Goal: Task Accomplishment & Management: Manage account settings

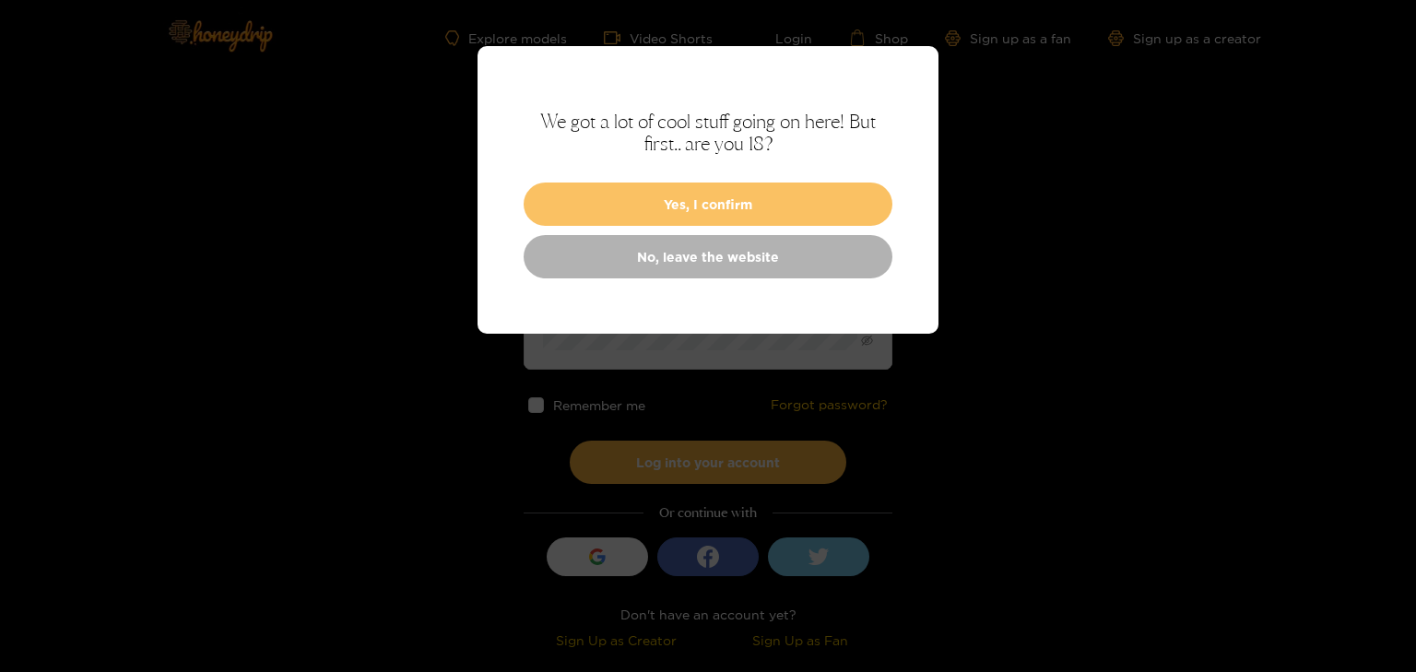
click at [748, 206] on button "Yes, I confirm" at bounding box center [708, 204] width 369 height 43
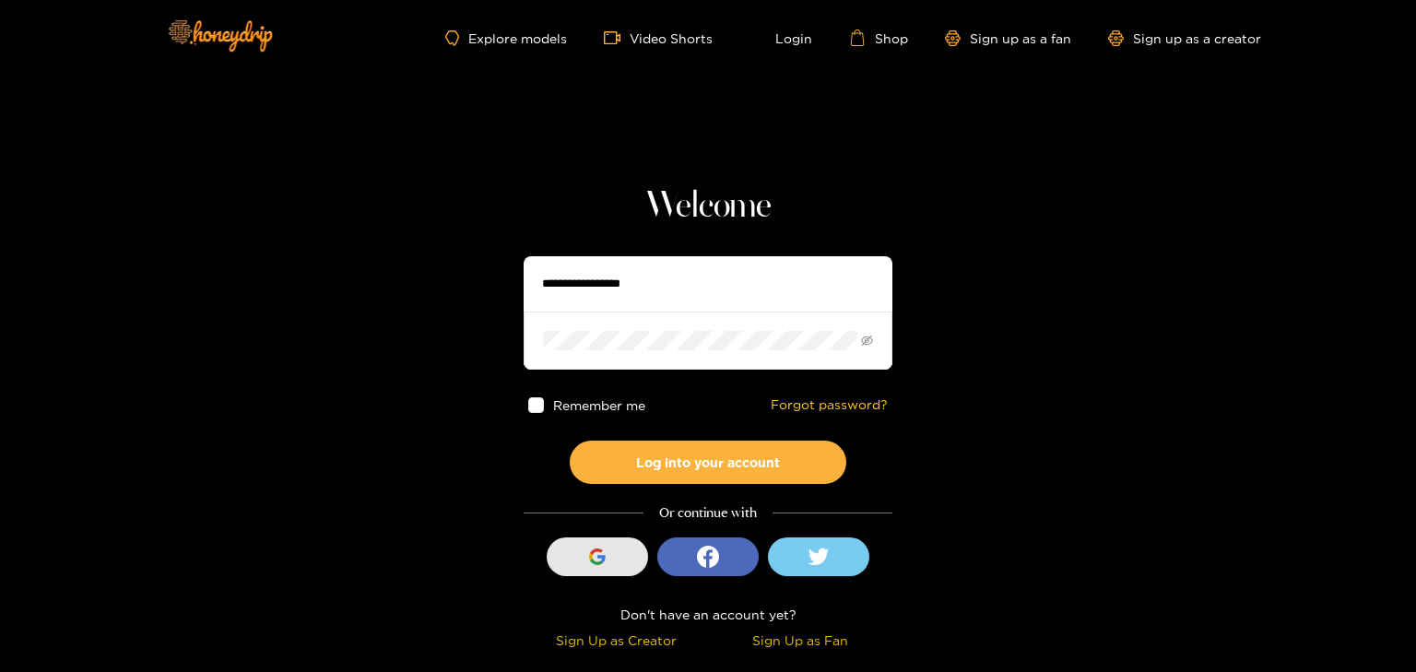
click at [621, 561] on button "Sign in with Google" at bounding box center [597, 556] width 101 height 39
click at [604, 556] on icon "button" at bounding box center [601, 558] width 8 height 7
click at [596, 565] on div "button" at bounding box center [597, 556] width 35 height 35
click at [594, 563] on icon "button" at bounding box center [596, 561] width 13 height 6
click at [627, 286] on input "text" at bounding box center [708, 283] width 369 height 55
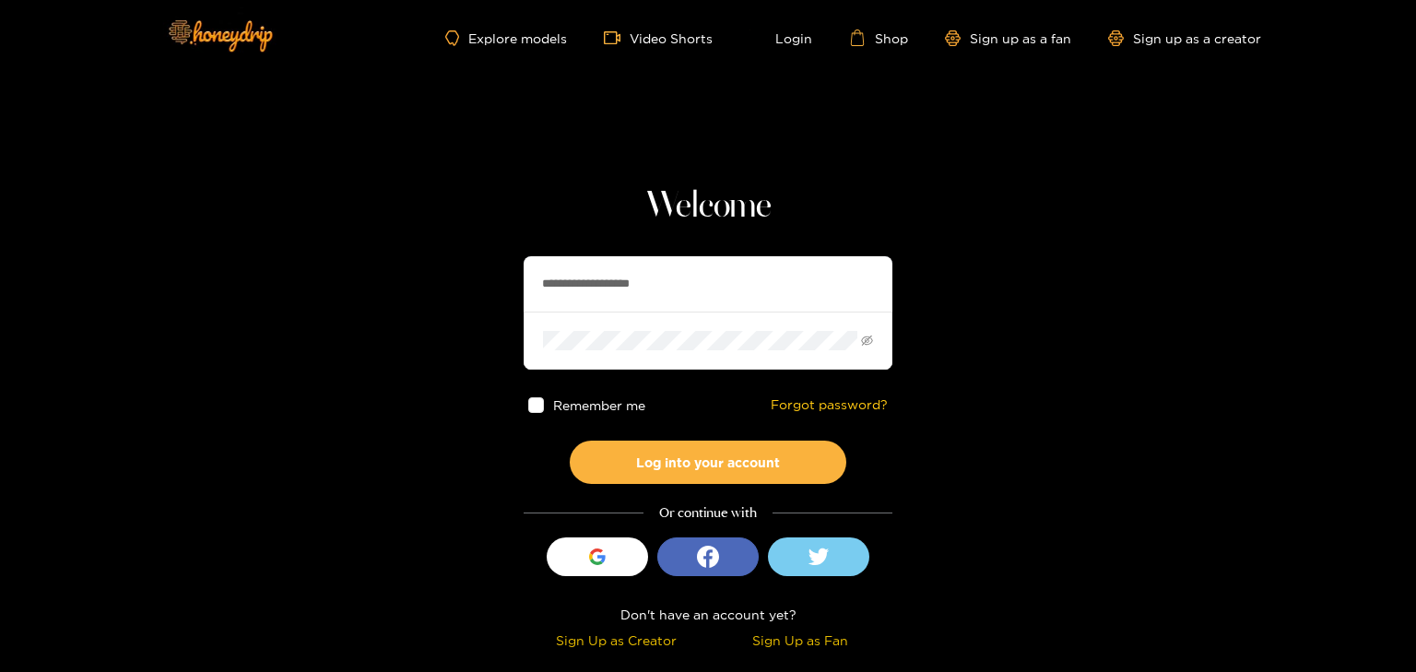
type input "**********"
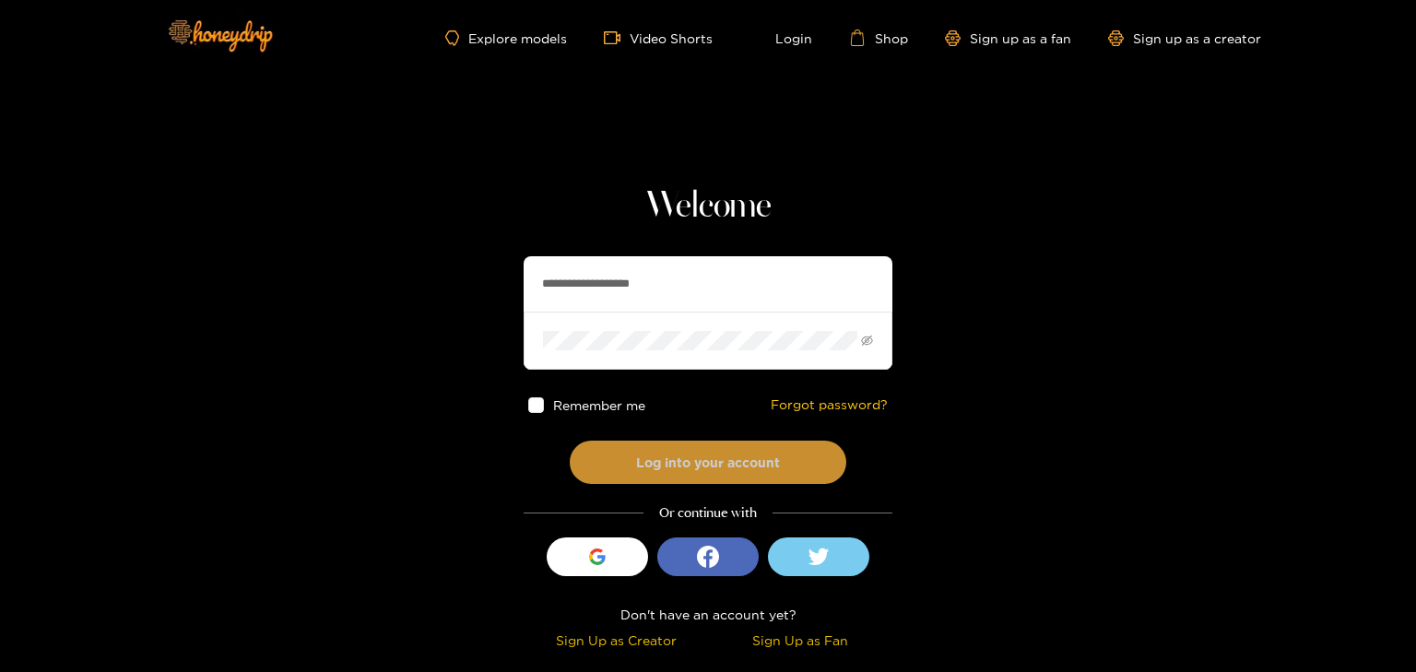
click at [677, 465] on button "Log into your account" at bounding box center [708, 462] width 277 height 43
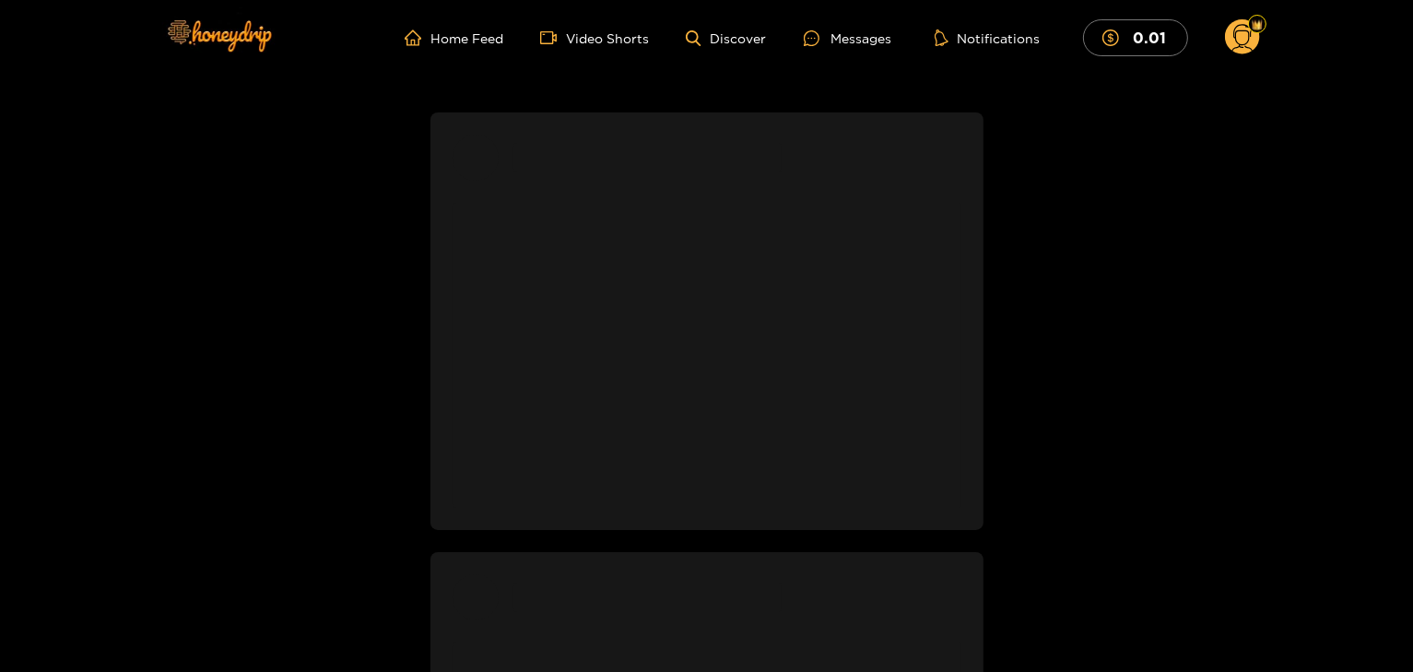
click at [1244, 36] on circle at bounding box center [1242, 36] width 35 height 35
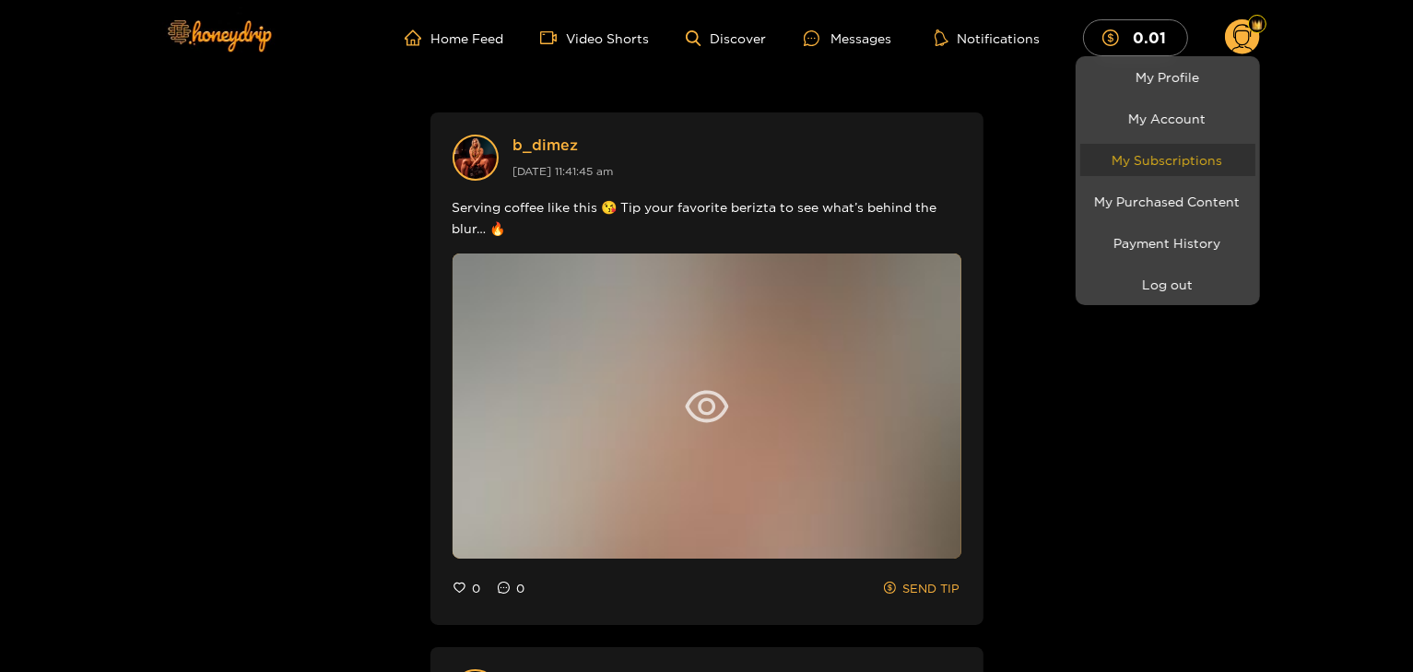
click at [1184, 158] on link "My Subscriptions" at bounding box center [1167, 160] width 175 height 32
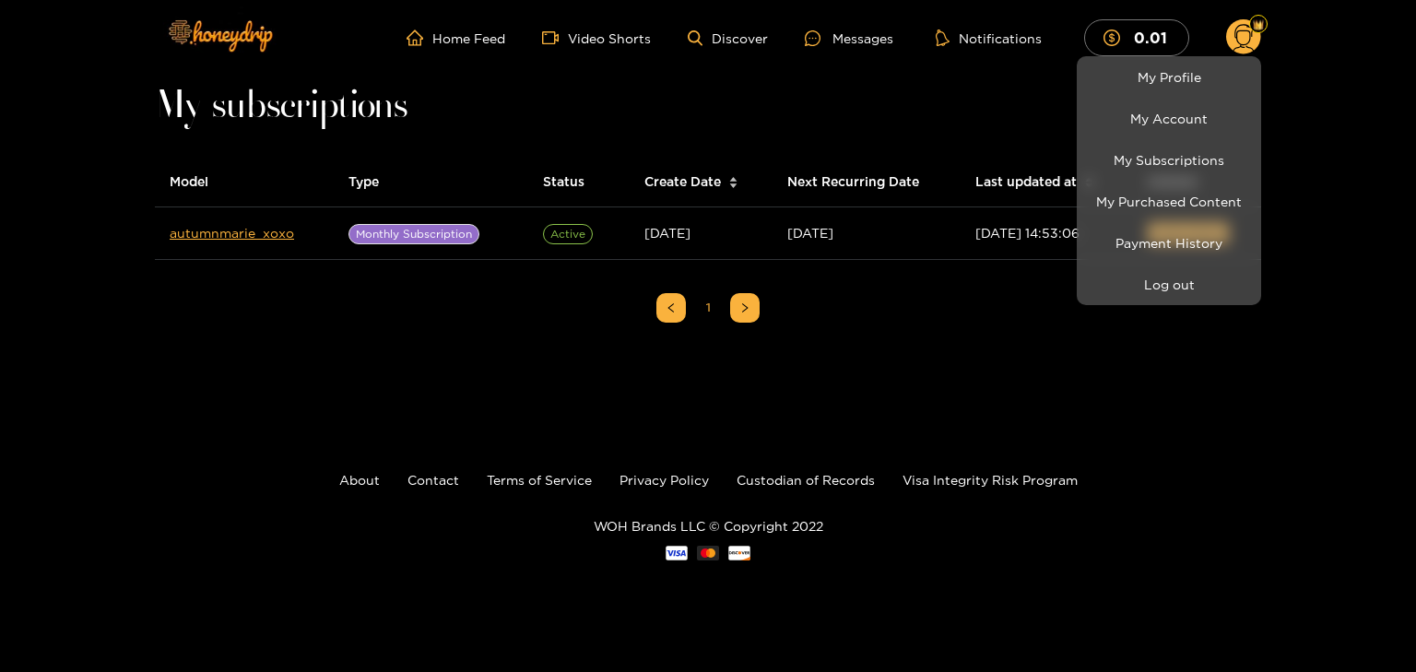
click at [1007, 286] on div at bounding box center [708, 336] width 1416 height 672
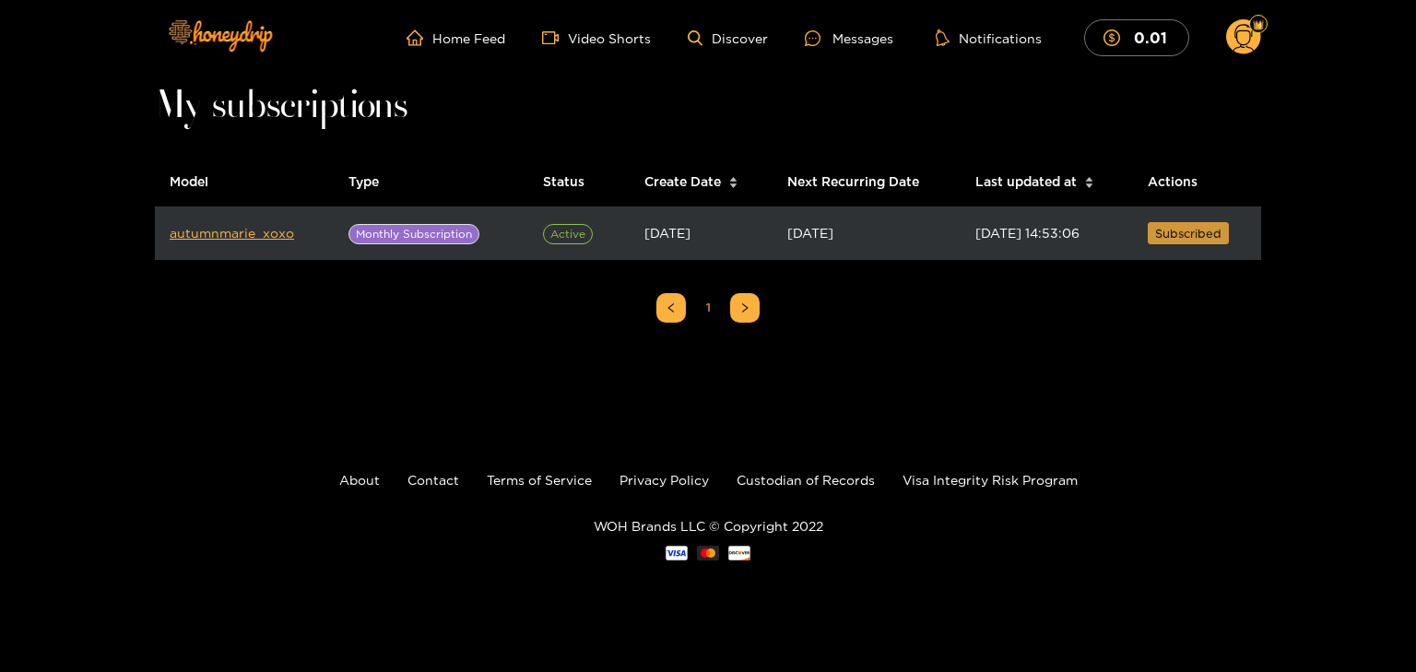
click at [1175, 237] on span "Subscribed" at bounding box center [1188, 233] width 66 height 18
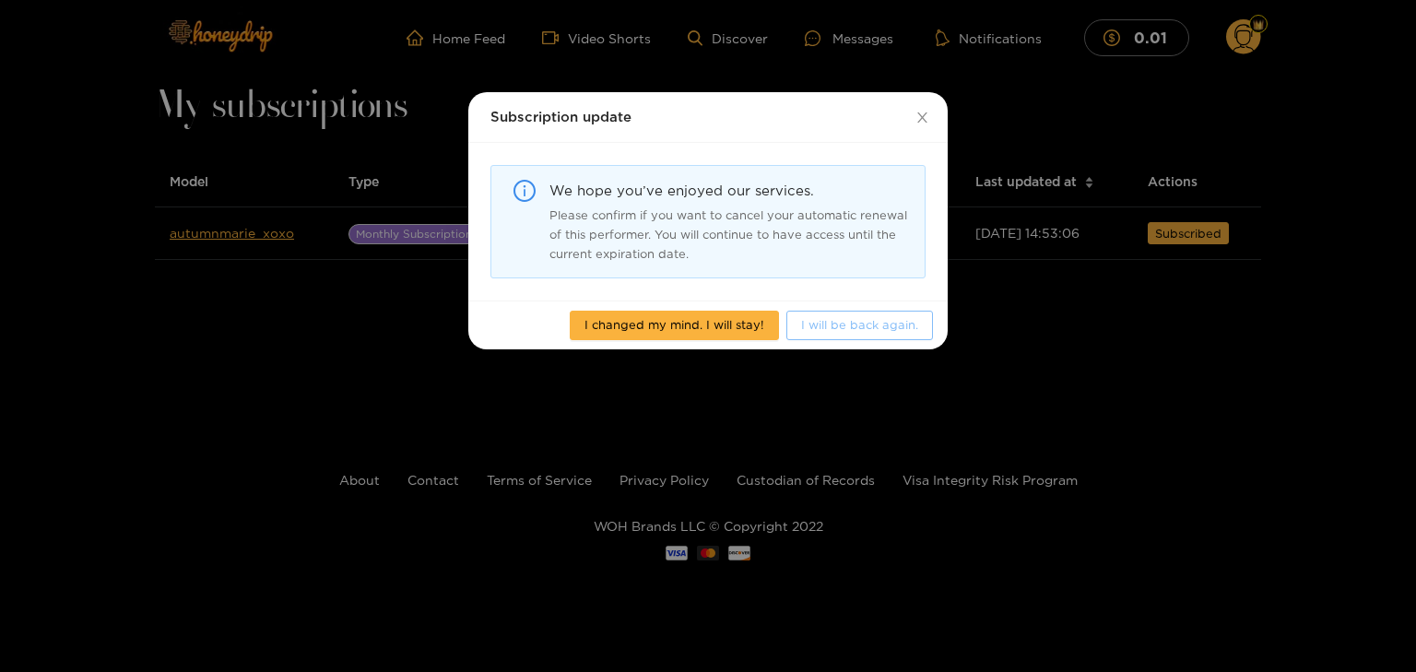
click at [859, 321] on span "I will be back again." at bounding box center [859, 324] width 117 height 18
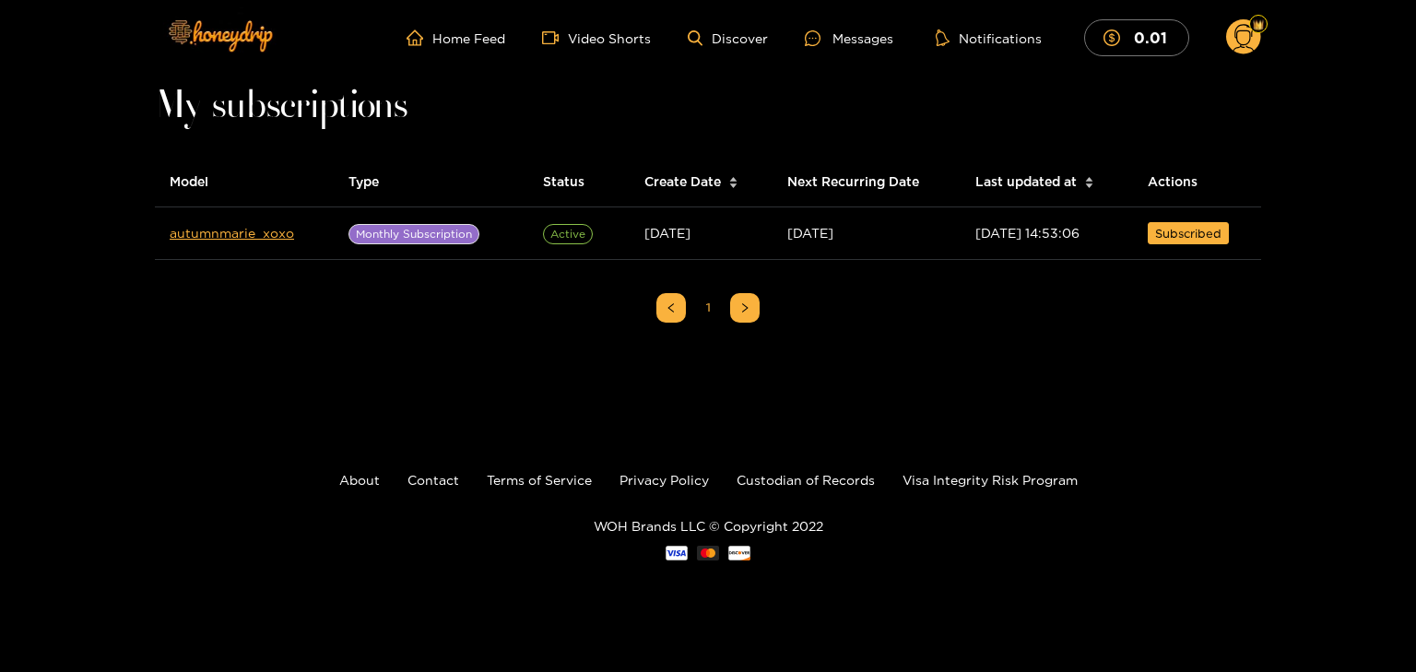
click at [1248, 34] on circle at bounding box center [1243, 36] width 35 height 35
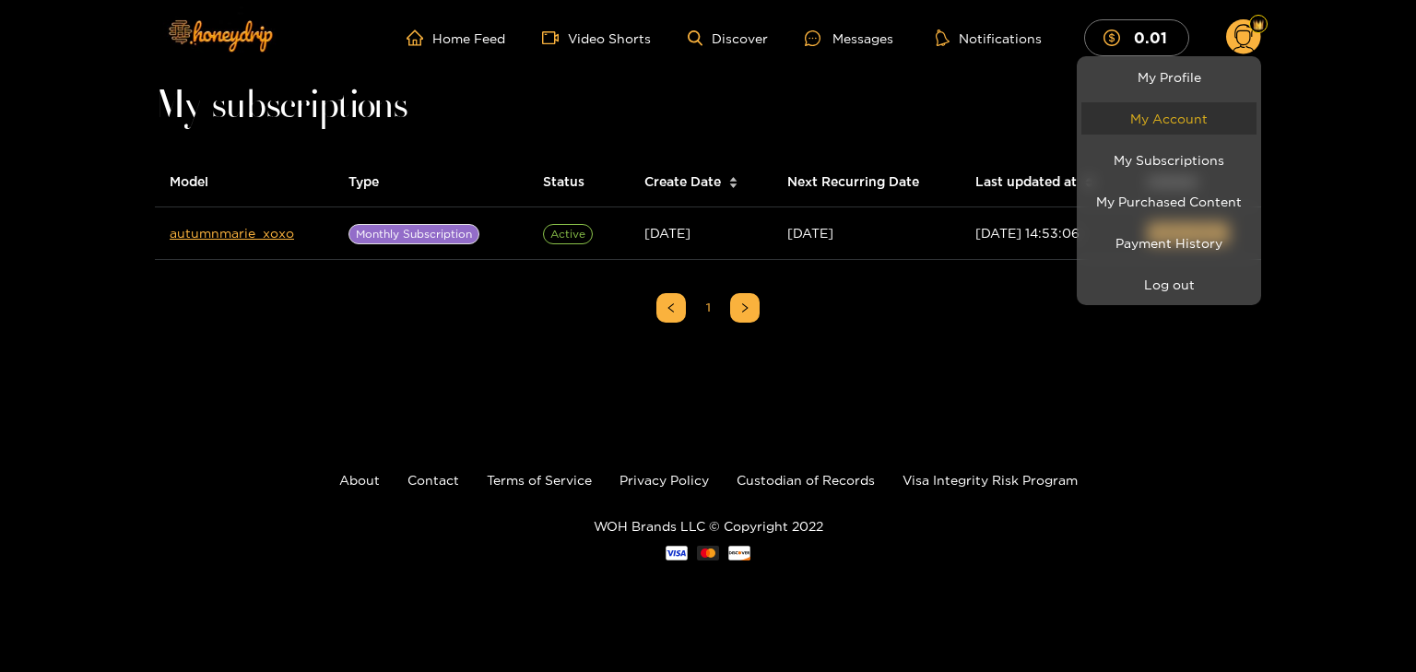
click at [1176, 132] on link "My Account" at bounding box center [1168, 118] width 175 height 32
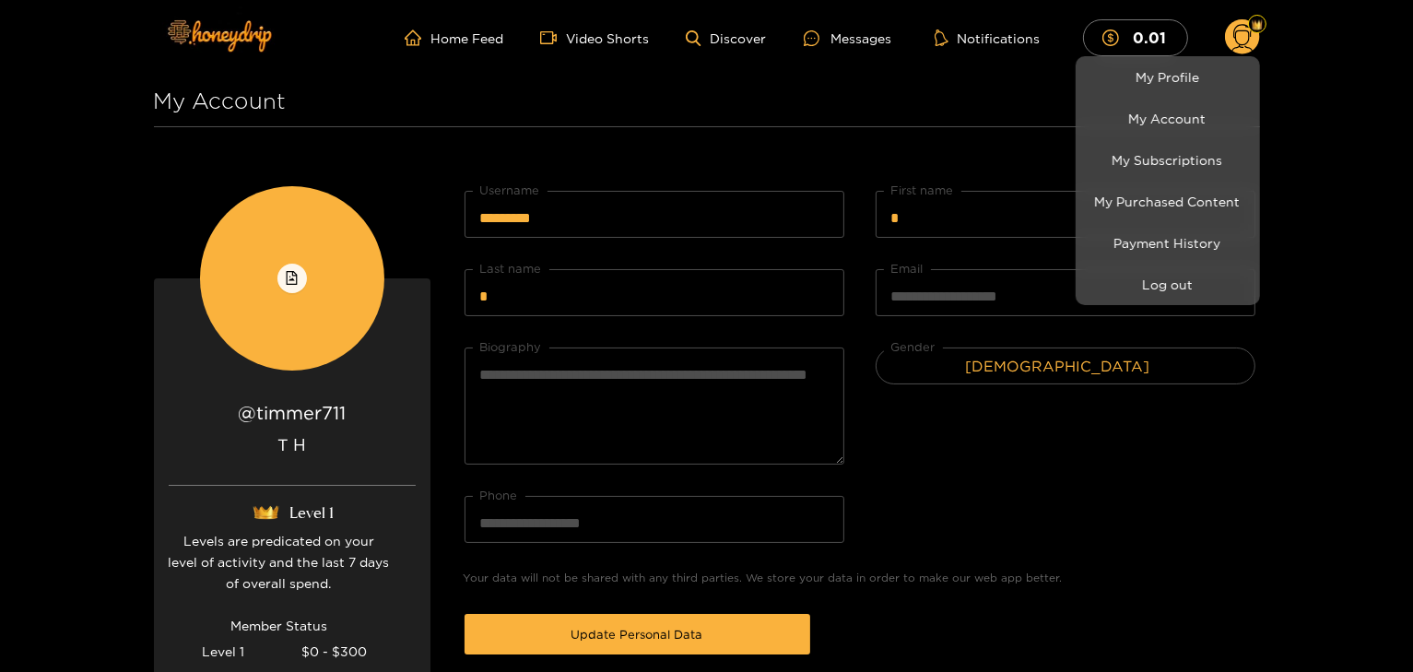
click at [1048, 451] on div at bounding box center [706, 336] width 1413 height 672
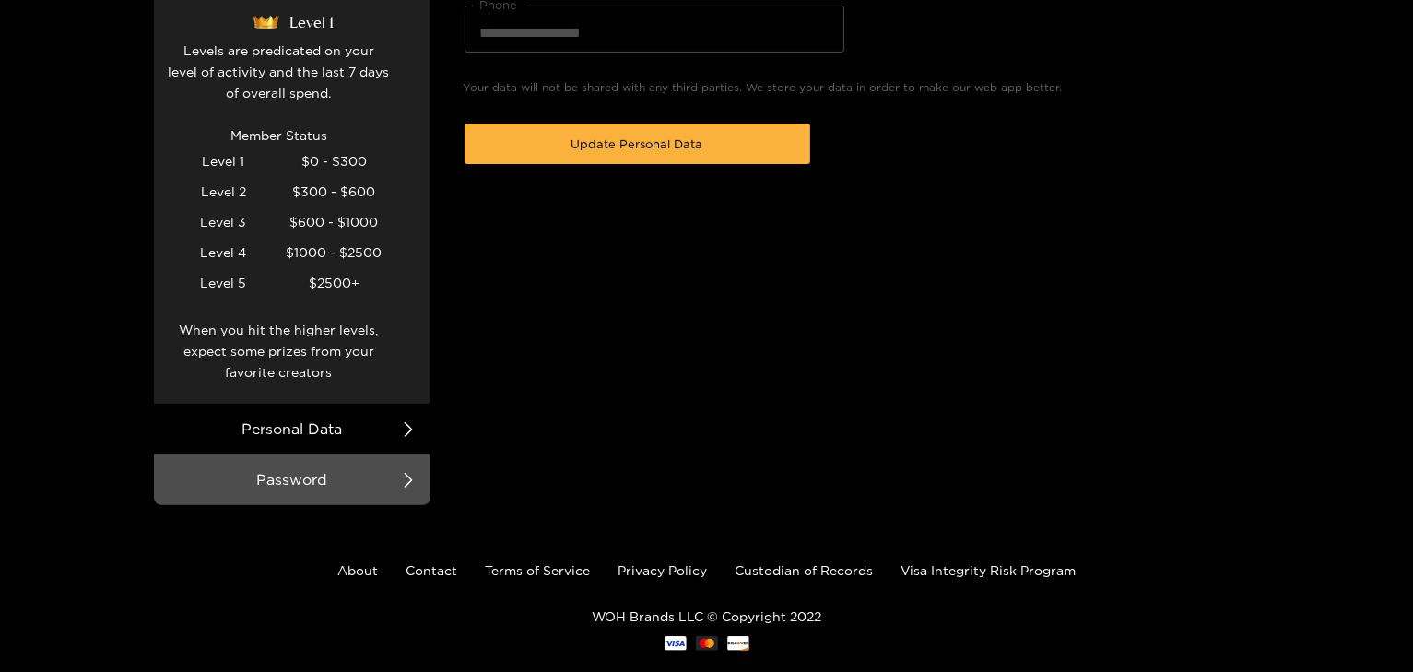
scroll to position [524, 0]
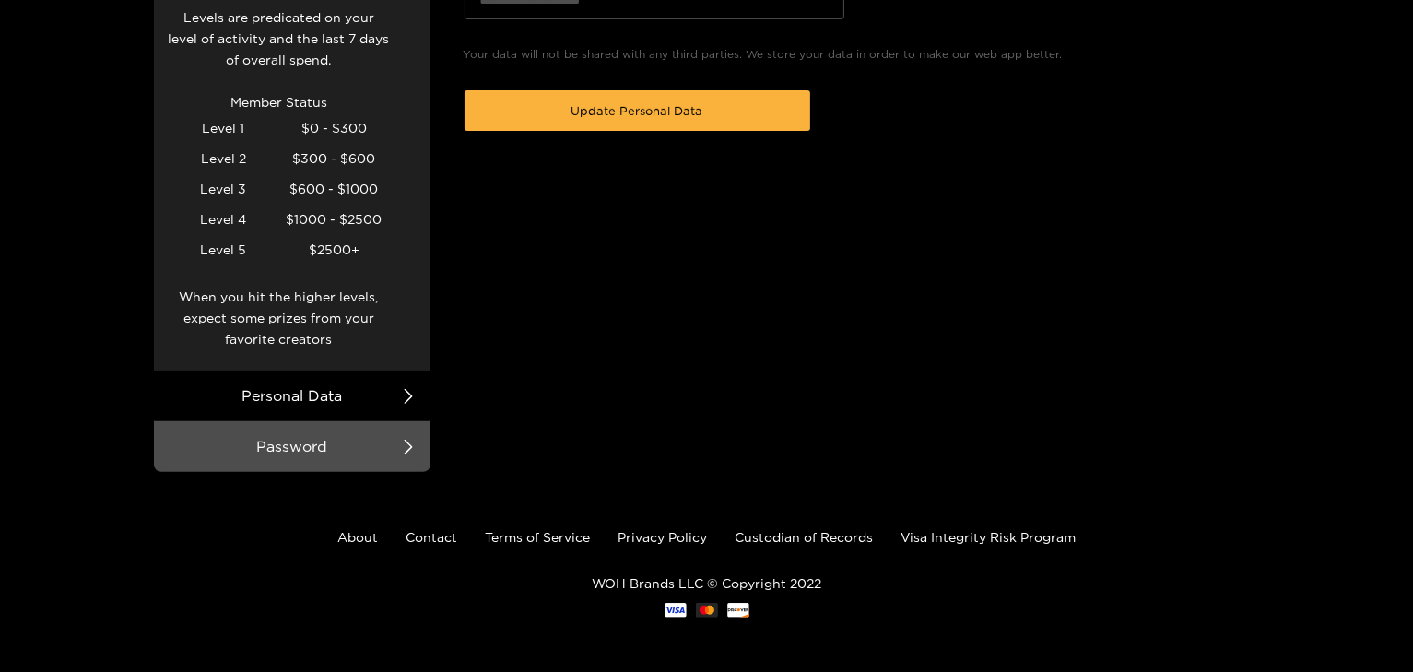
click at [347, 395] on li "Personal Data" at bounding box center [292, 396] width 277 height 51
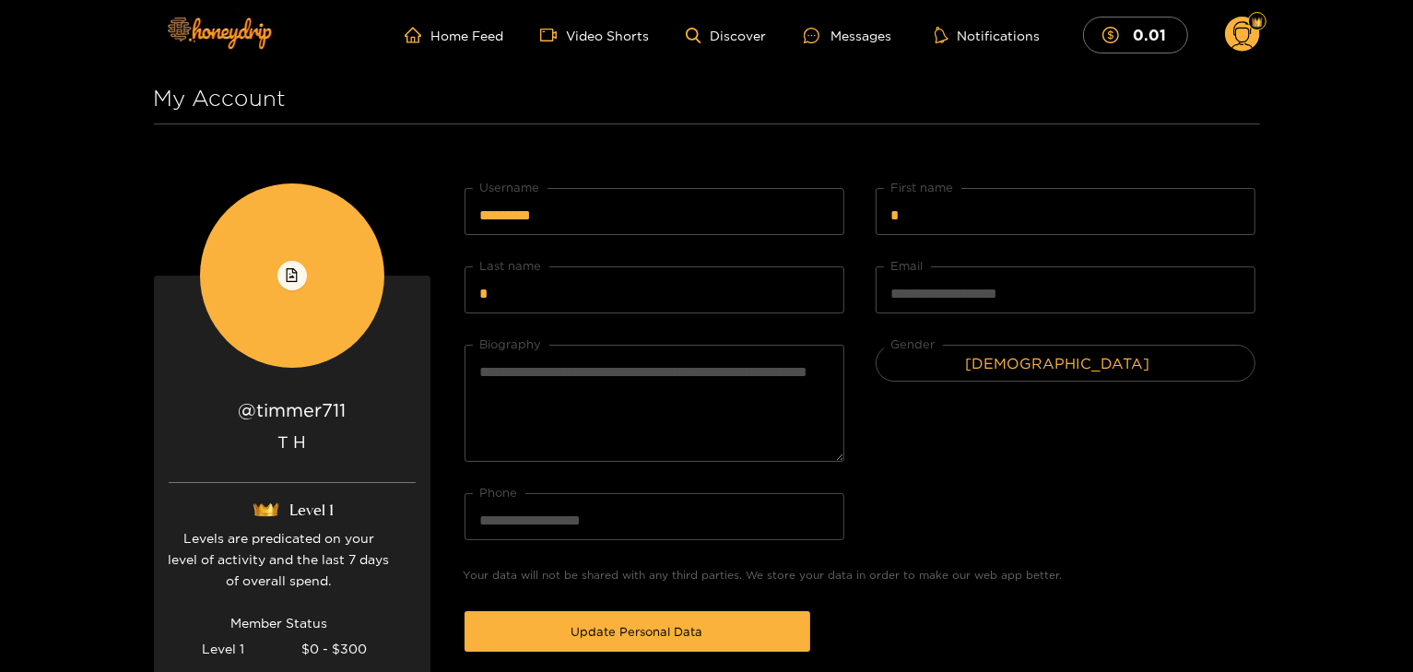
scroll to position [0, 0]
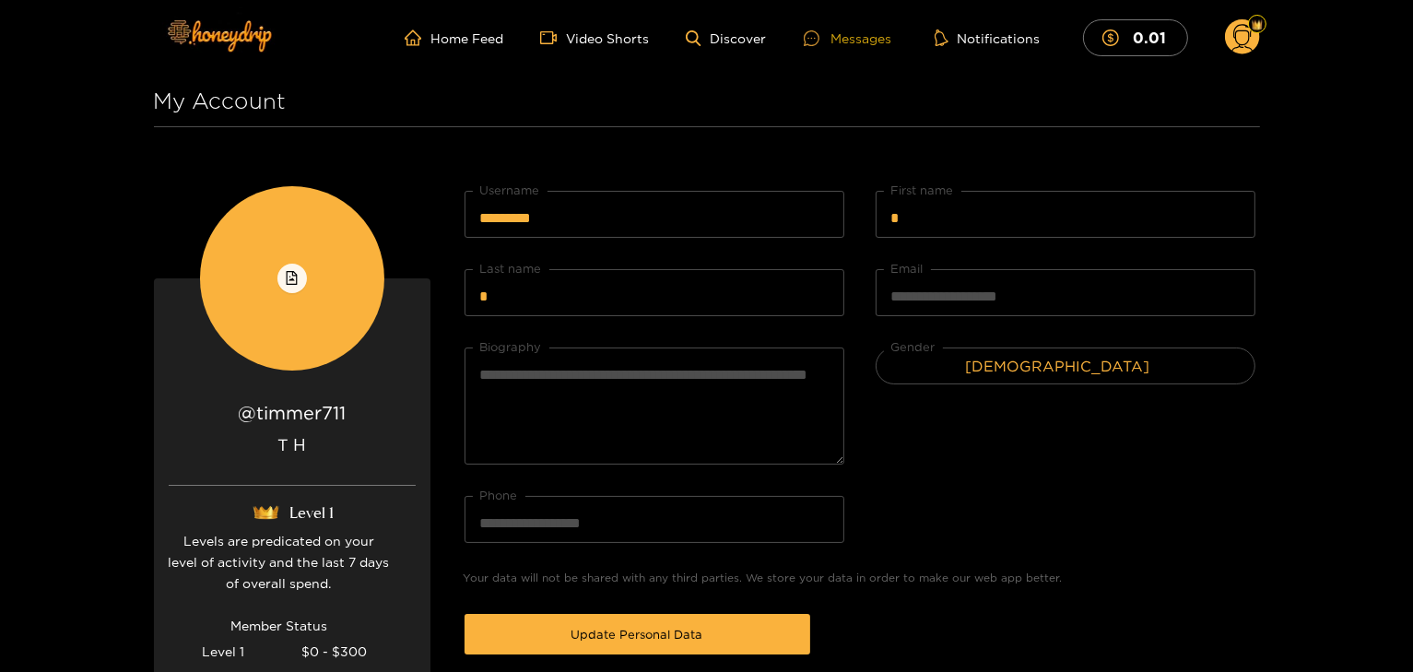
click at [848, 41] on div "Messages" at bounding box center [848, 38] width 88 height 21
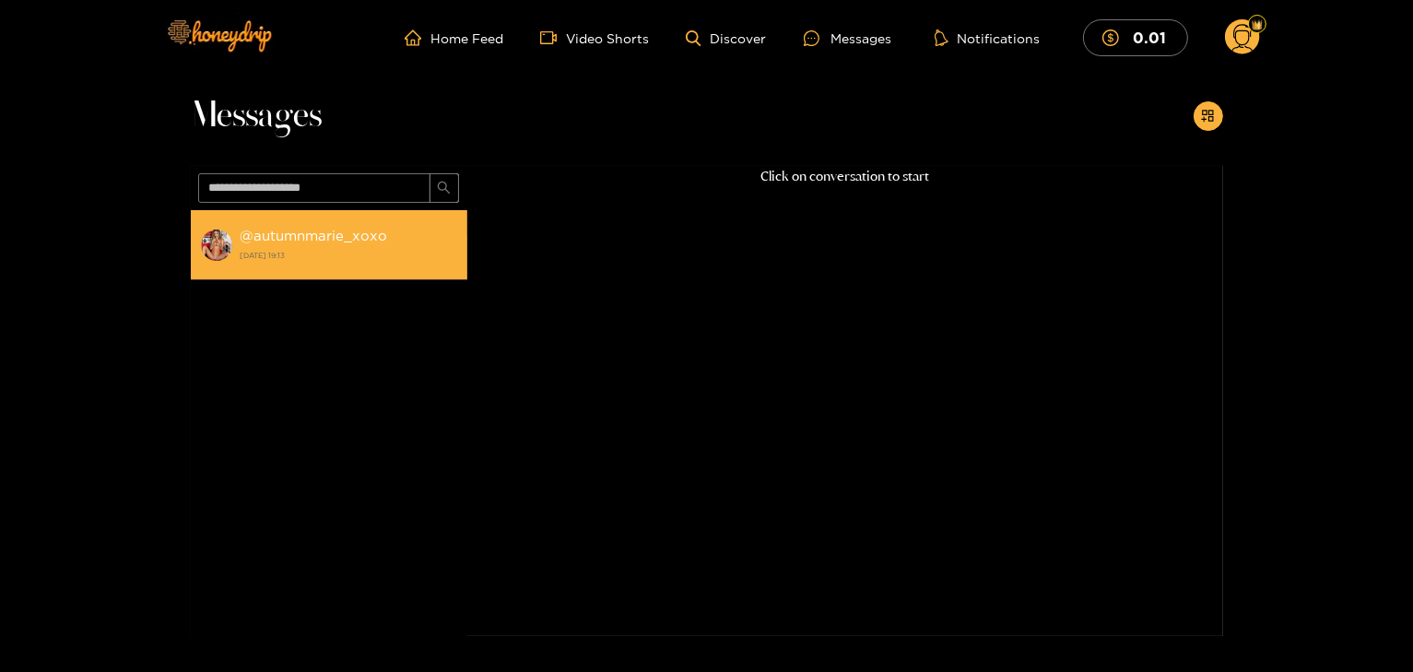
click at [323, 243] on div "@ autumnmarie_xoxo [DATE] 19:13" at bounding box center [350, 244] width 218 height 41
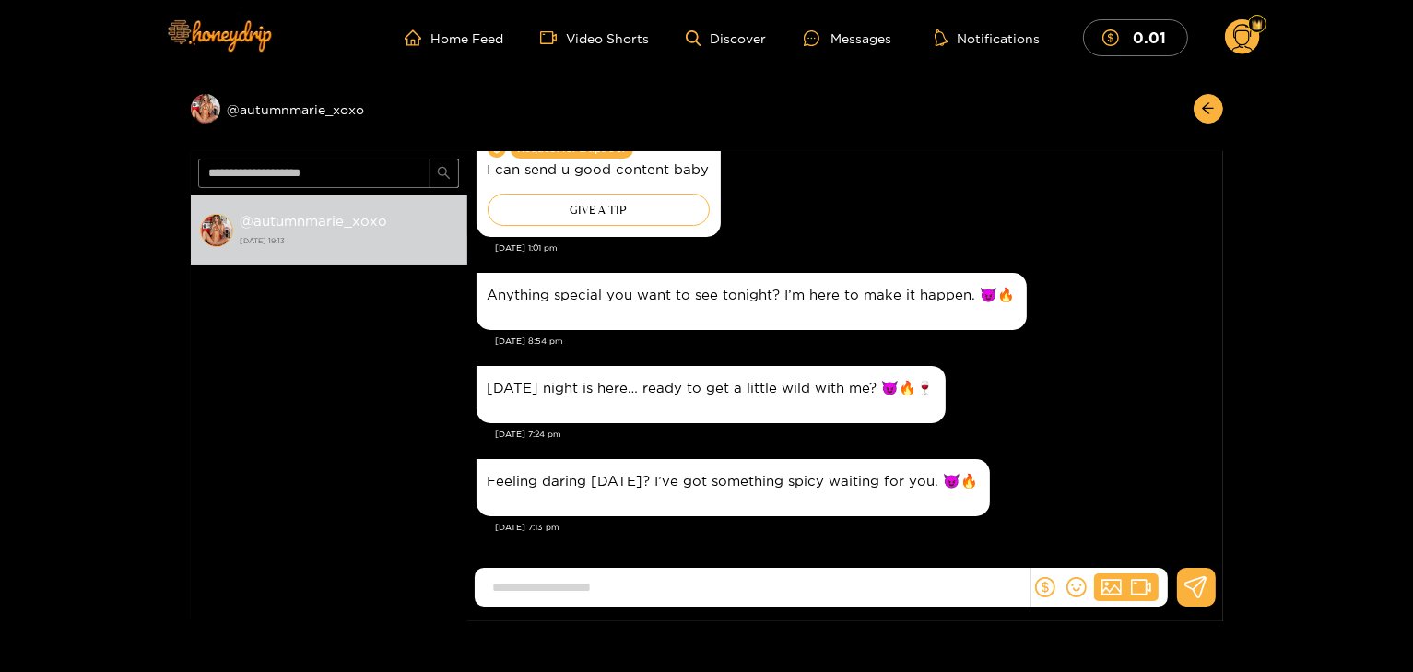
click at [1260, 35] on header "Home Feed Video Shorts Discover Messages Notifications 0.01 0.01 0" at bounding box center [706, 38] width 1413 height 76
click at [1237, 41] on icon at bounding box center [1241, 40] width 21 height 32
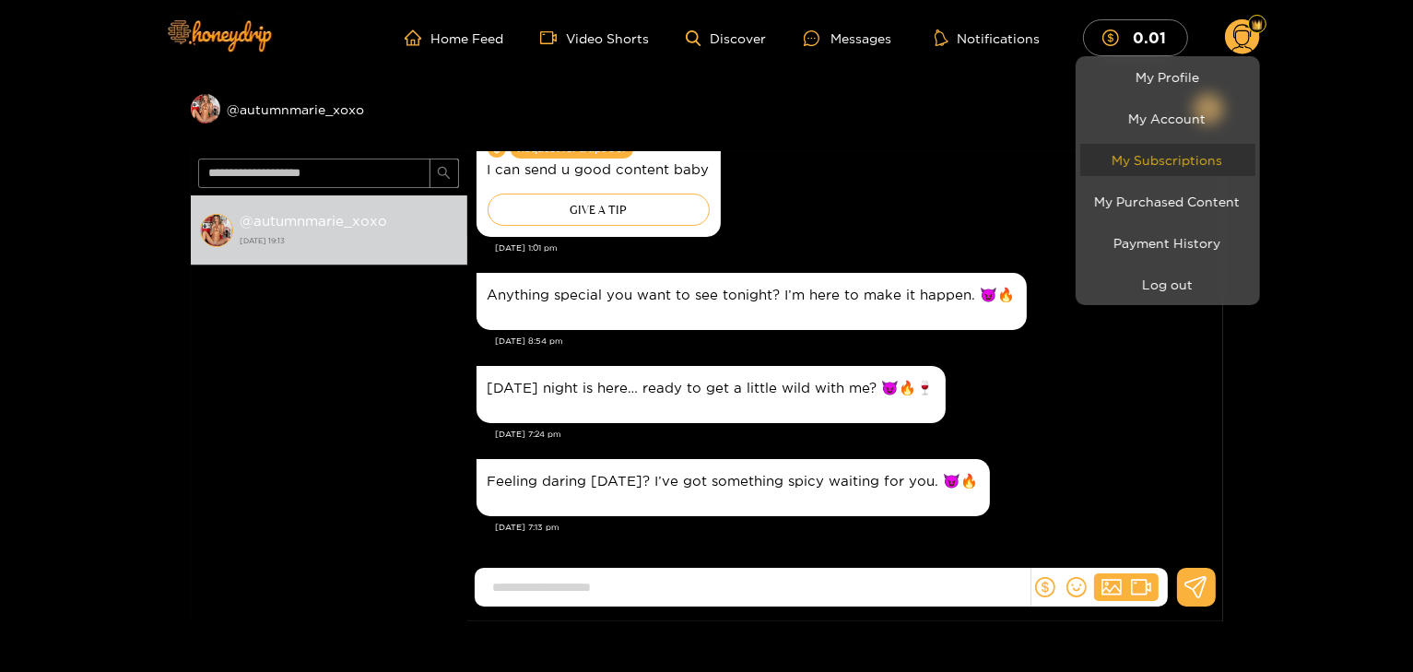
click at [1195, 159] on link "My Subscriptions" at bounding box center [1167, 160] width 175 height 32
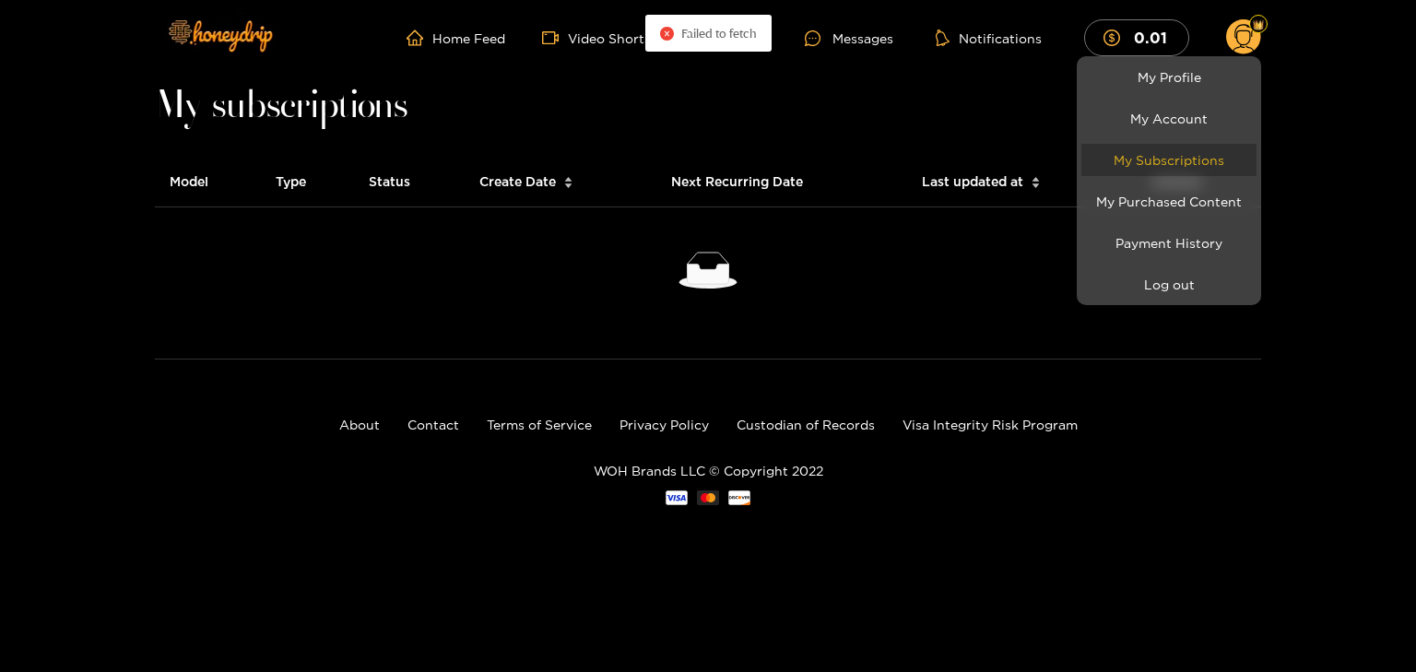
click at [1140, 169] on link "My Subscriptions" at bounding box center [1168, 160] width 175 height 32
